Goal: Task Accomplishment & Management: Use online tool/utility

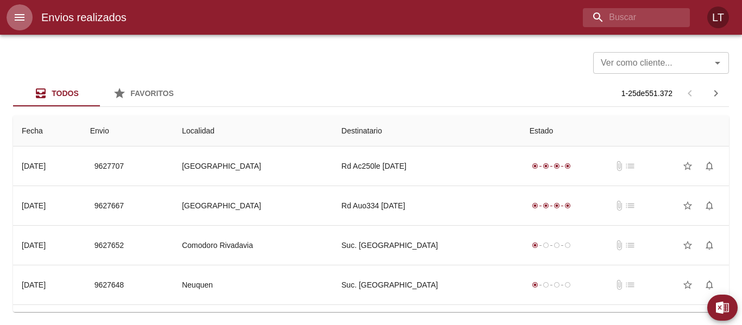
click at [27, 11] on button "menu" at bounding box center [20, 17] width 26 height 26
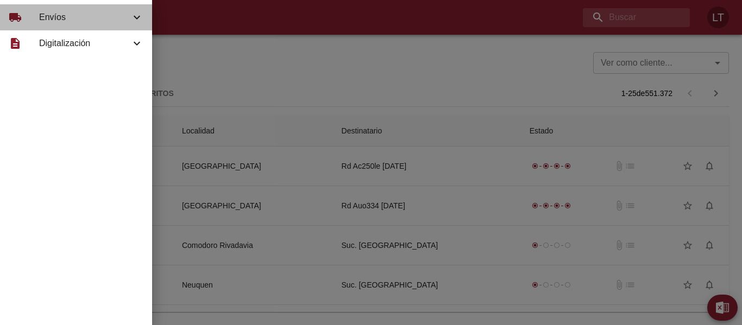
click at [75, 16] on span "Envíos" at bounding box center [84, 17] width 91 height 13
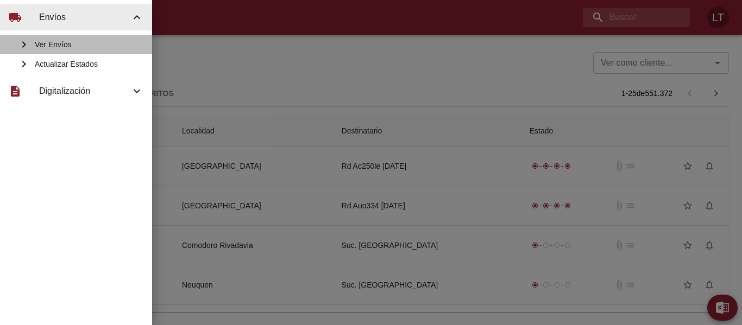
click at [79, 53] on div "Ver Envíos" at bounding box center [76, 45] width 152 height 20
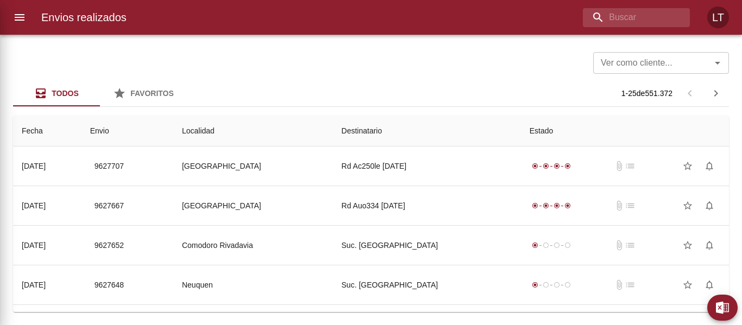
click at [79, 53] on div at bounding box center [371, 162] width 742 height 325
click at [10, 7] on div at bounding box center [5, 162] width 11 height 325
click at [27, 16] on button "menu" at bounding box center [20, 17] width 26 height 26
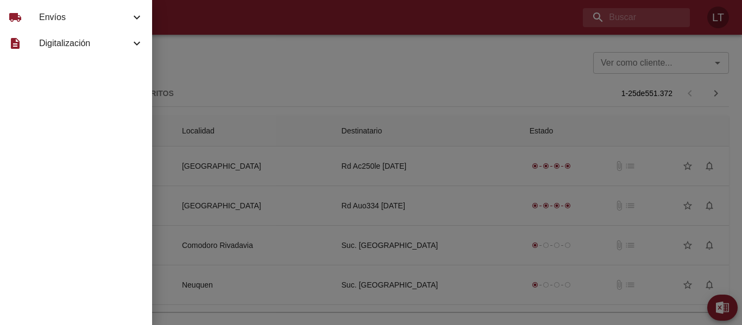
click at [96, 20] on span "Envíos" at bounding box center [84, 17] width 91 height 13
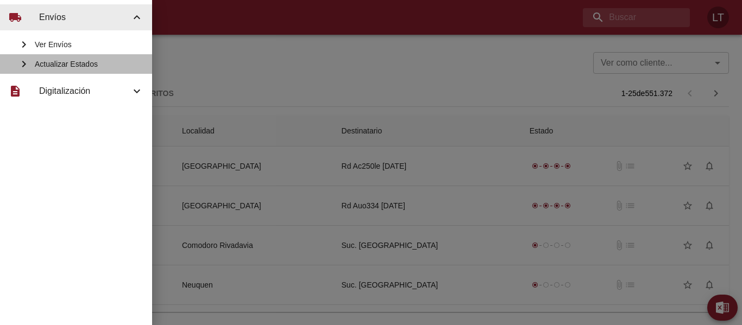
click at [98, 64] on span "Actualizar Estados" at bounding box center [89, 64] width 109 height 11
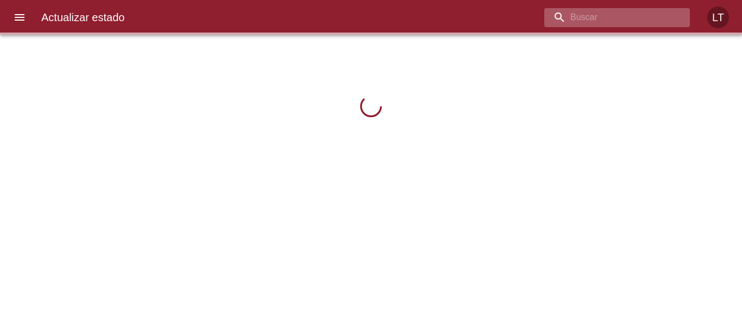
click at [629, 9] on input "buscar" at bounding box center [607, 17] width 127 height 19
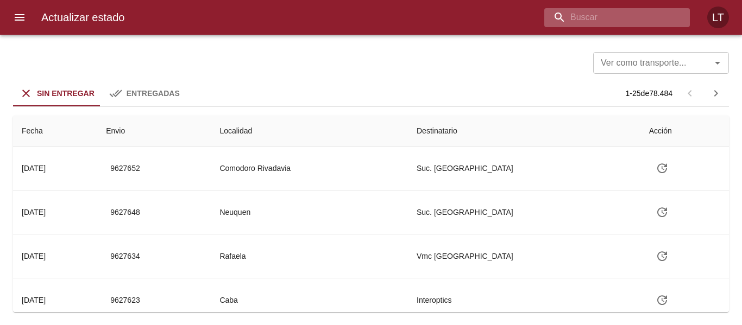
click at [625, 15] on input "buscar" at bounding box center [607, 17] width 127 height 19
type input "84669"
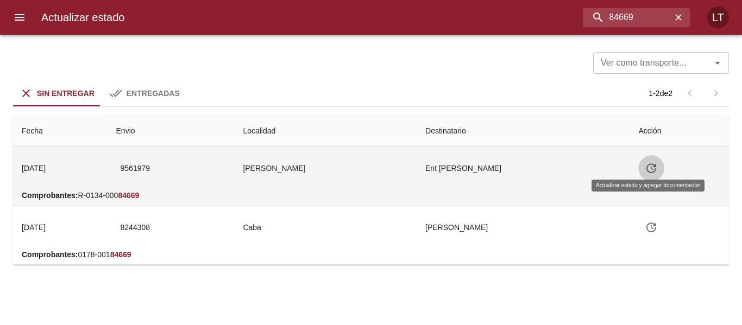
click at [648, 167] on icon "Tabla de envíos del cliente" at bounding box center [652, 169] width 10 height 10
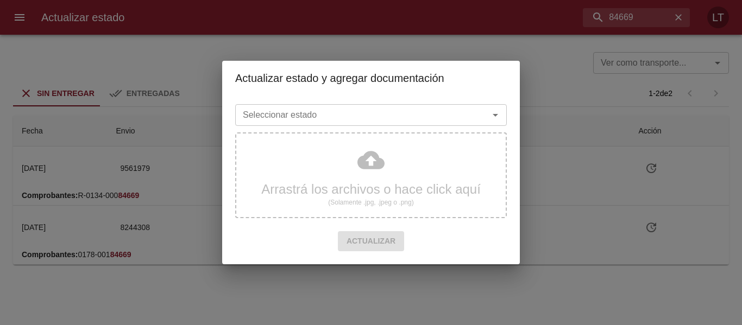
click at [469, 117] on input "Seleccionar estado" at bounding box center [355, 115] width 233 height 15
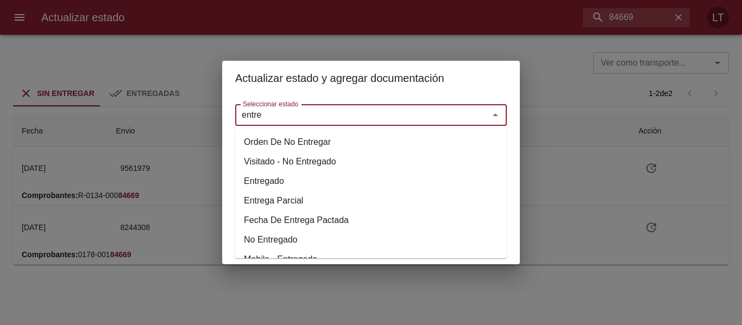
click at [276, 184] on li "Entregado" at bounding box center [371, 182] width 272 height 20
type input "Entregado"
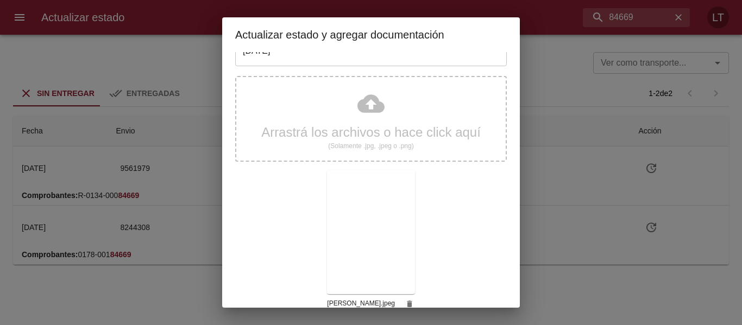
scroll to position [102, 0]
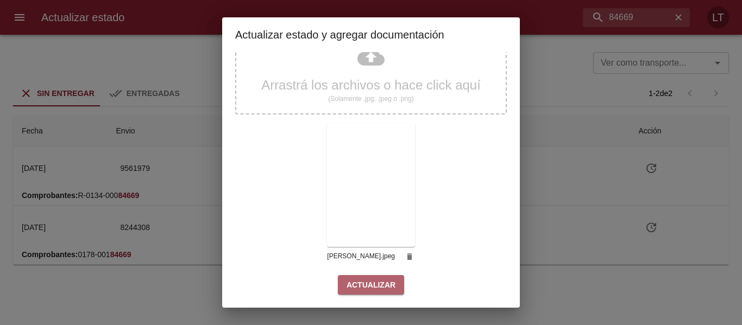
click at [378, 283] on span "Actualizar" at bounding box center [371, 286] width 49 height 14
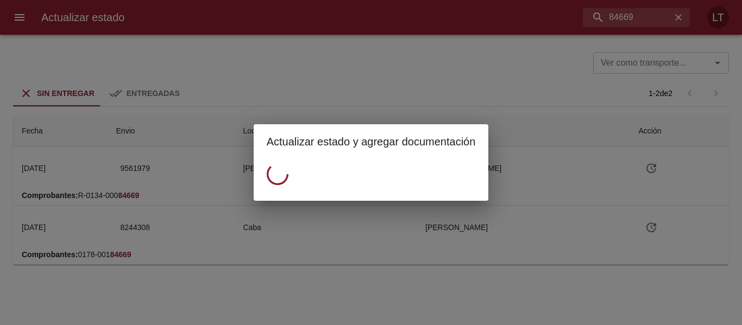
scroll to position [0, 0]
